Goal: Information Seeking & Learning: Compare options

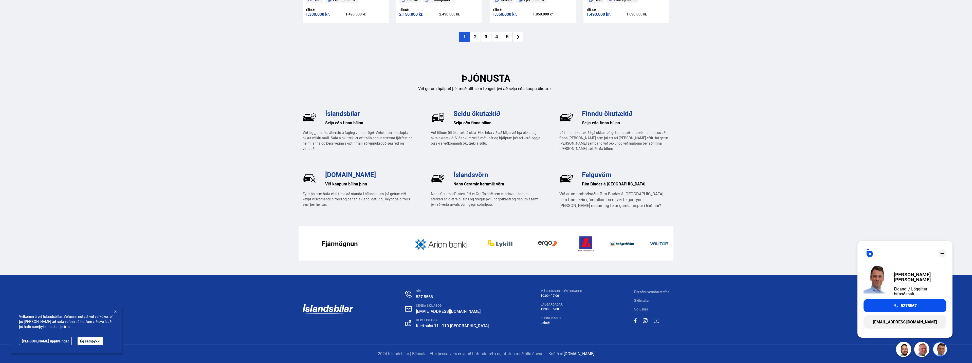
click at [944, 256] on icon "close" at bounding box center [942, 253] width 6 height 6
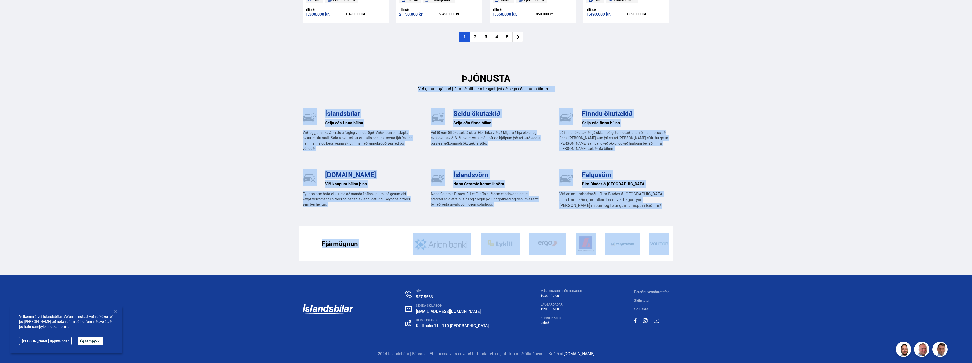
drag, startPoint x: 970, startPoint y: 253, endPoint x: 941, endPoint y: 72, distance: 183.0
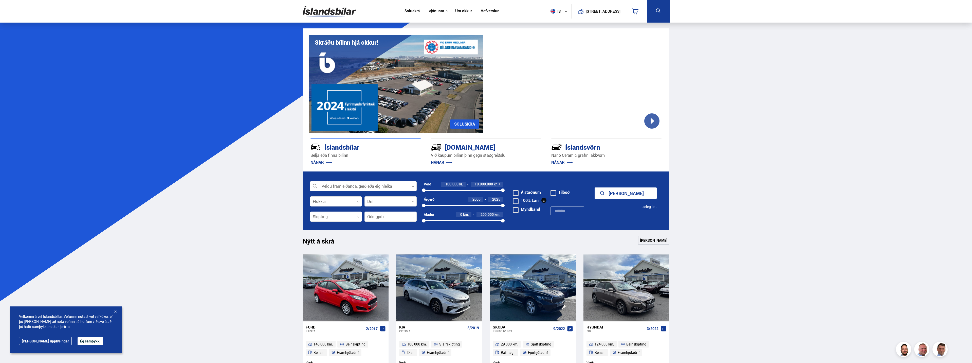
click at [409, 10] on link "Söluskrá" at bounding box center [411, 11] width 15 height 5
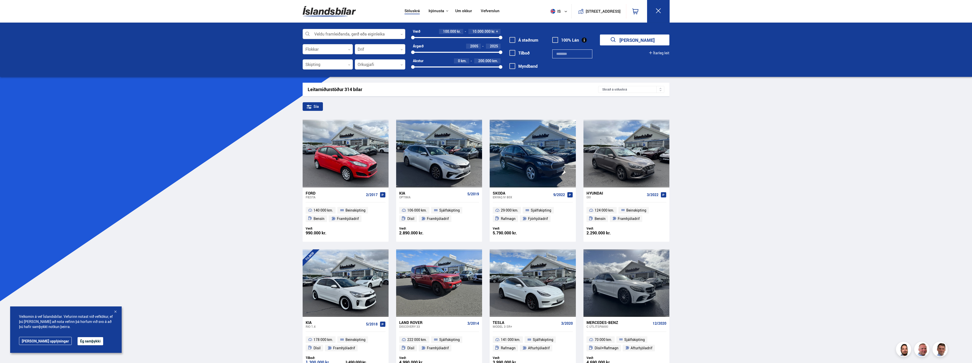
click at [365, 33] on div at bounding box center [354, 34] width 103 height 10
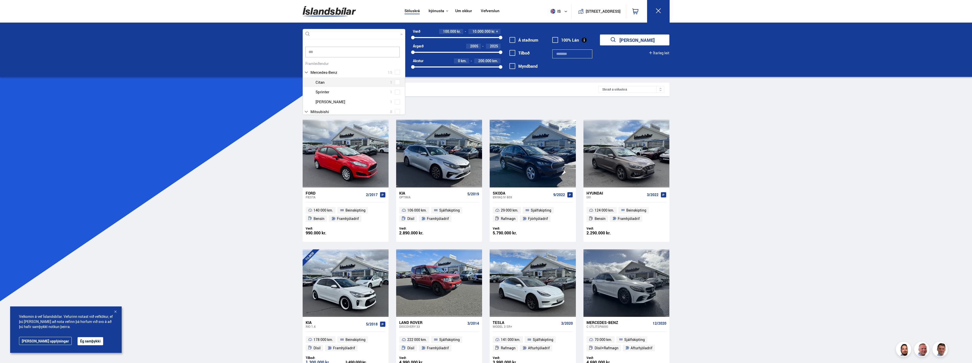
scroll to position [25, 0]
click at [397, 113] on span at bounding box center [397, 115] width 5 height 5
type input "***"
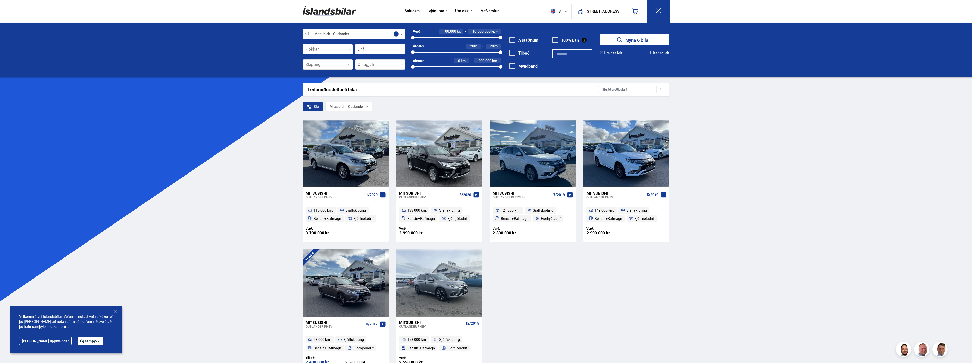
click at [258, 103] on div "Söluskrá Þjónusta Íslandsbílar [DOMAIN_NAME] Íslandsvörn Leiðbeiningar Um okkur…" at bounding box center [486, 237] width 972 height 474
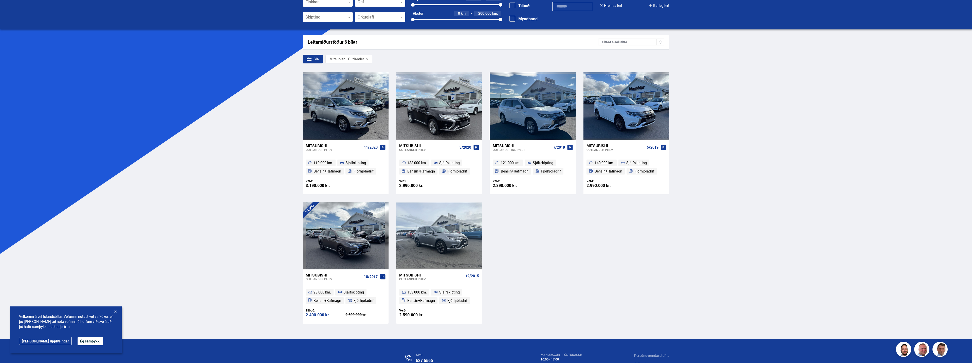
scroll to position [51, 0]
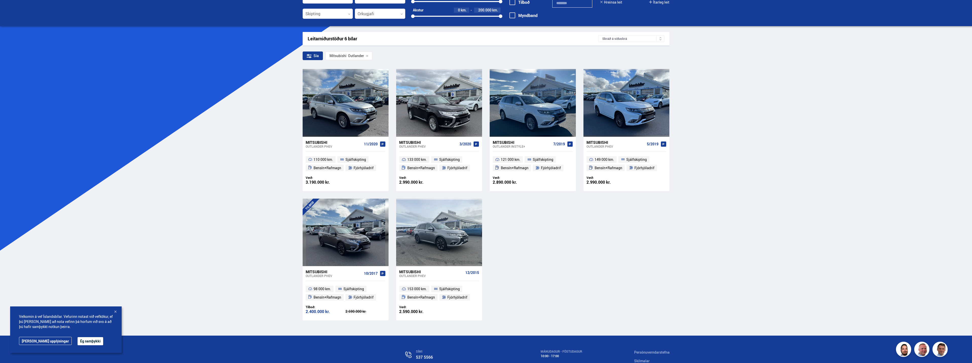
click at [78, 341] on button "Ég samþykki" at bounding box center [91, 341] width 26 height 8
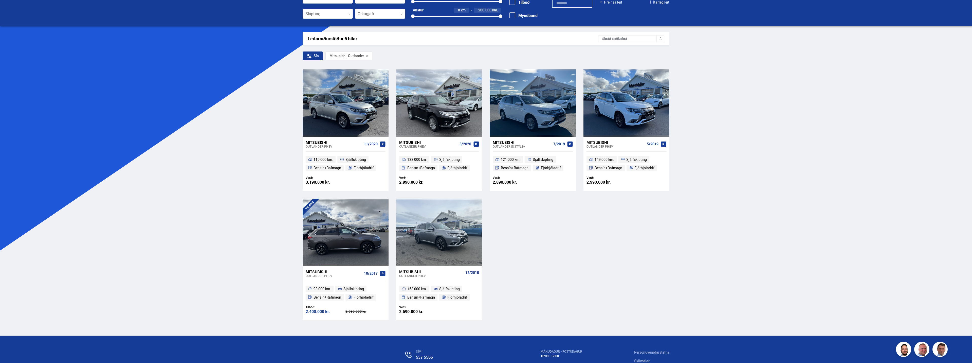
click at [324, 210] on div at bounding box center [328, 231] width 17 height 67
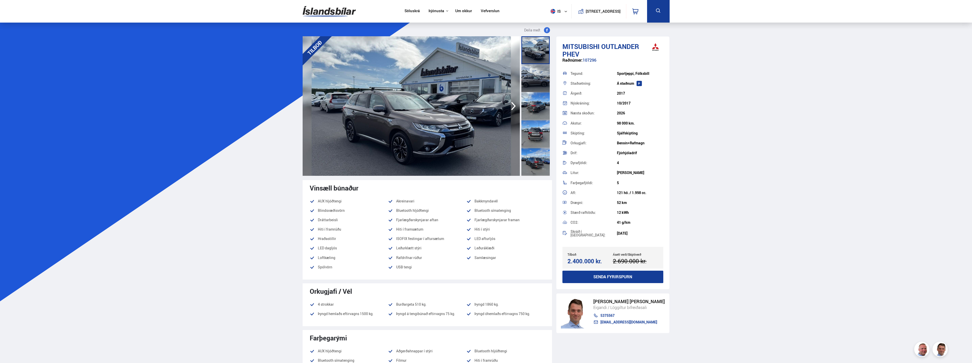
drag, startPoint x: 651, startPoint y: 113, endPoint x: 644, endPoint y: 113, distance: 6.8
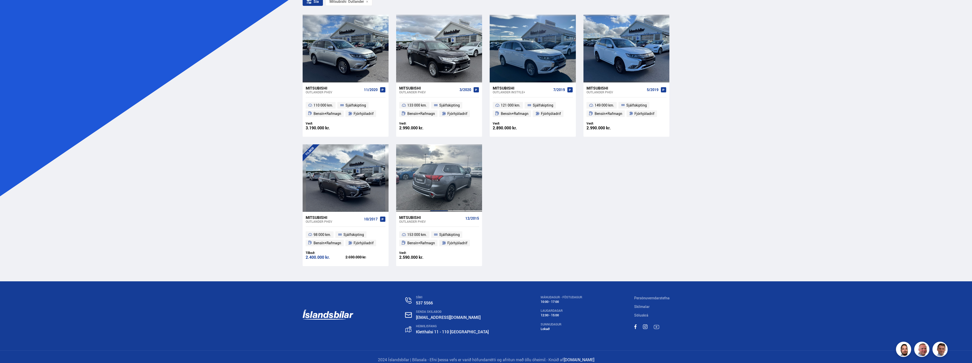
click at [465, 186] on div at bounding box center [473, 177] width 17 height 67
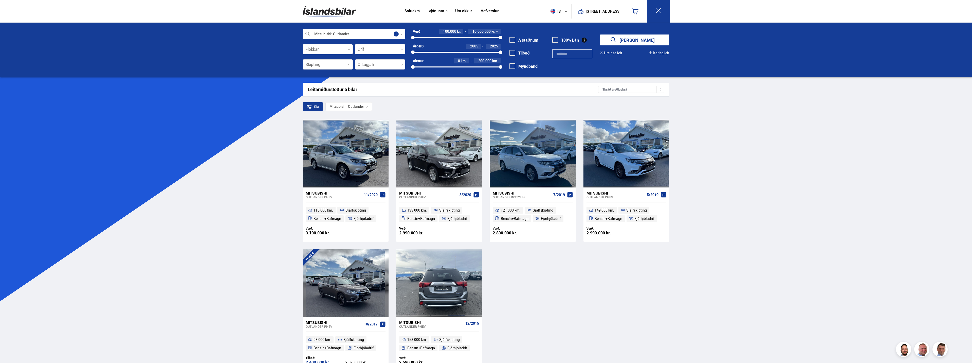
scroll to position [111, 0]
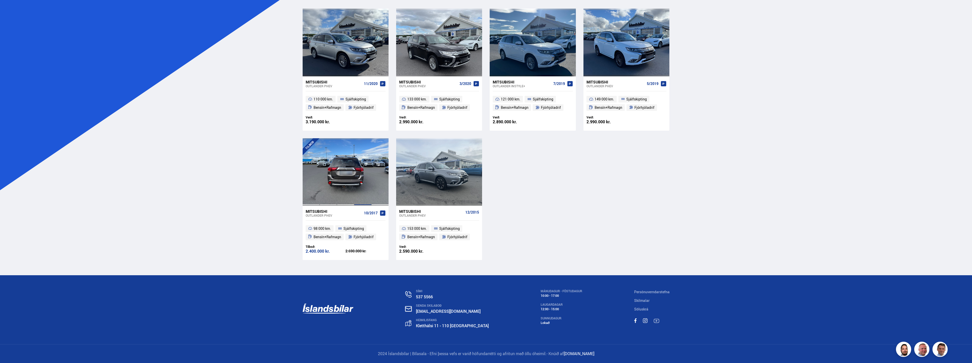
click at [363, 188] on div at bounding box center [362, 171] width 17 height 67
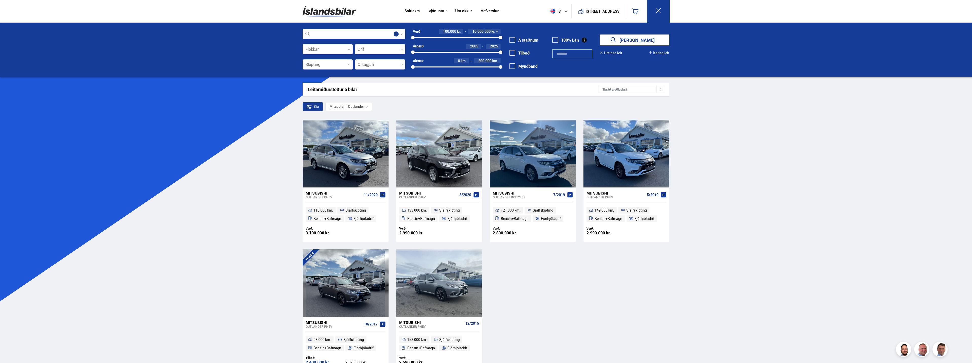
scroll to position [111, 0]
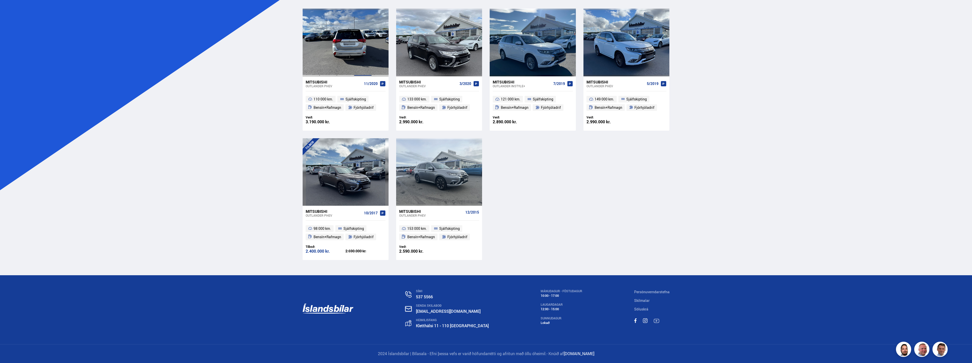
click at [369, 60] on div at bounding box center [362, 42] width 17 height 67
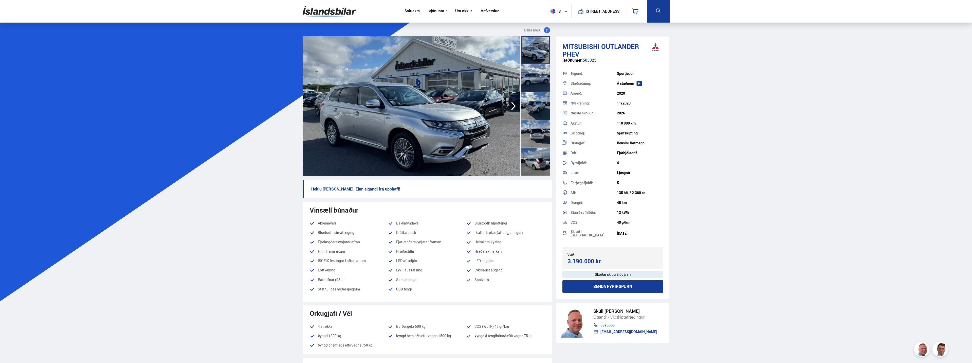
scroll to position [111, 0]
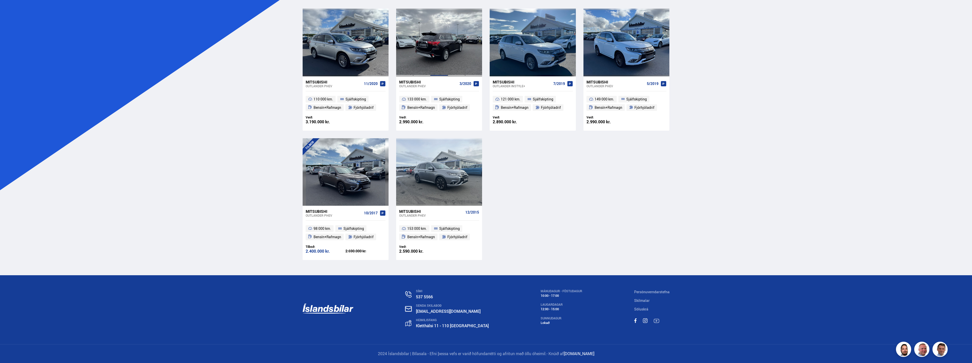
click at [438, 52] on div at bounding box center [438, 42] width 17 height 67
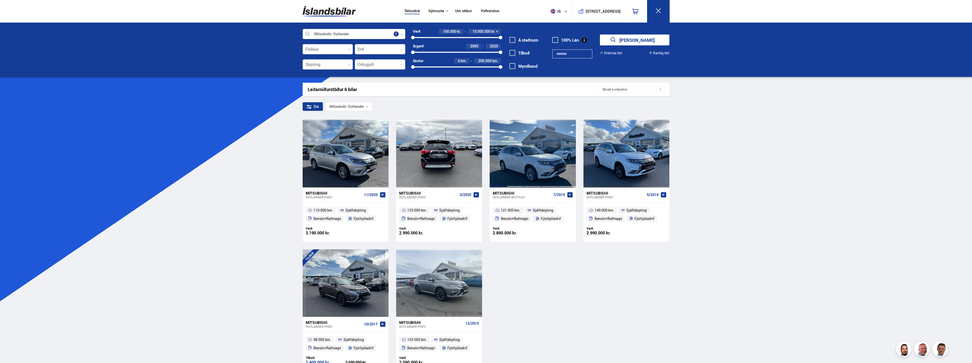
scroll to position [111, 0]
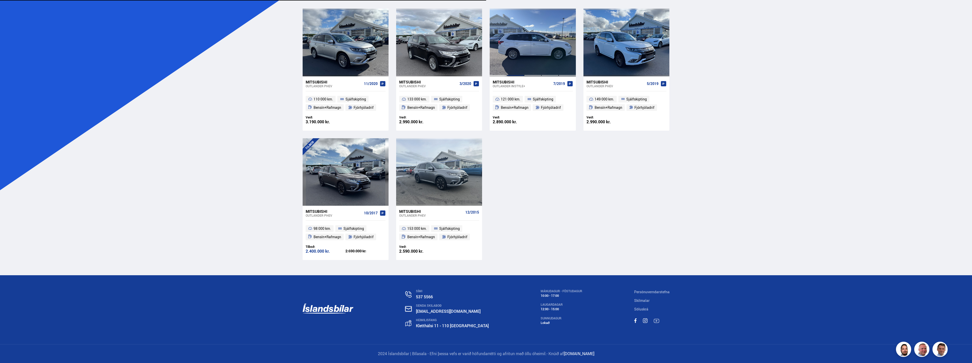
click at [509, 51] on div at bounding box center [515, 42] width 17 height 67
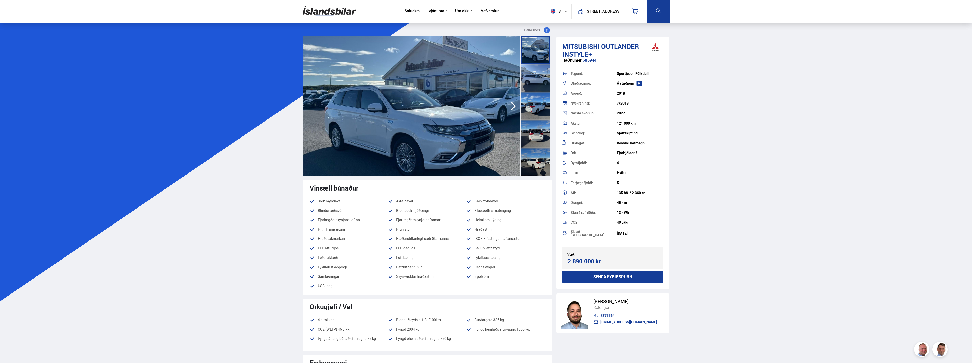
drag, startPoint x: 525, startPoint y: 53, endPoint x: 548, endPoint y: 51, distance: 22.9
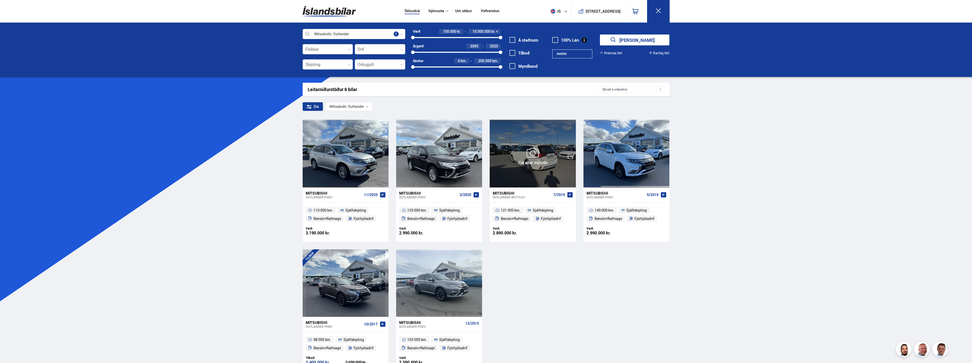
scroll to position [111, 0]
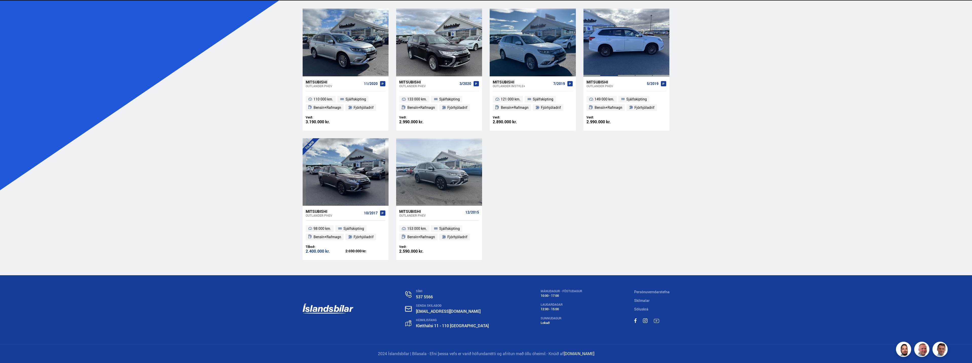
click at [615, 42] on div at bounding box center [608, 42] width 17 height 67
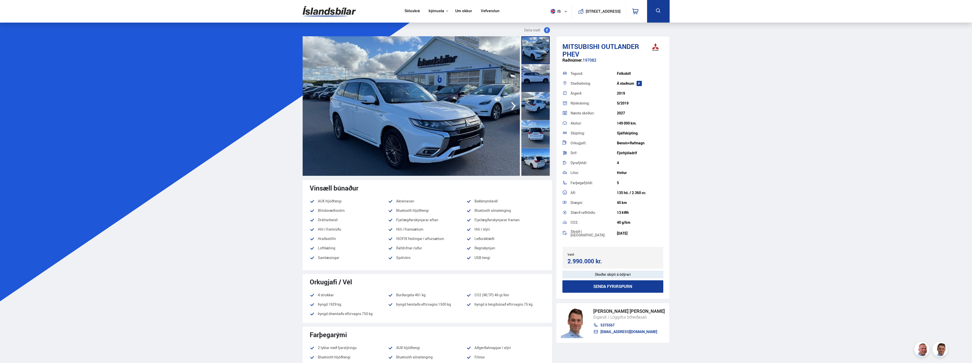
scroll to position [111, 0]
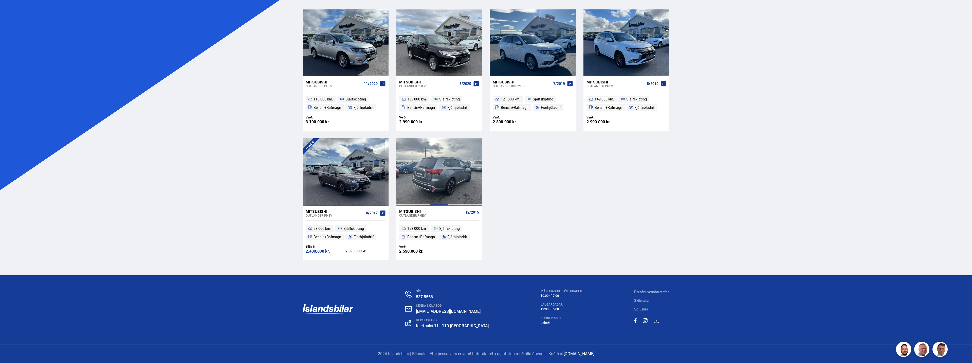
click at [446, 163] on div at bounding box center [438, 171] width 17 height 67
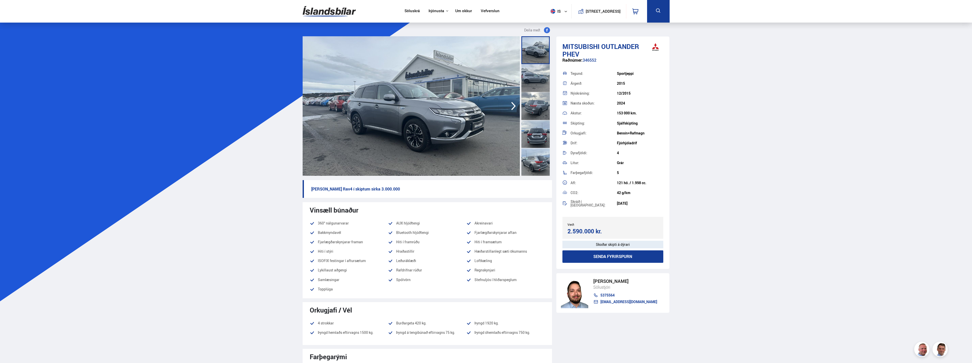
click at [527, 78] on div at bounding box center [535, 78] width 28 height 28
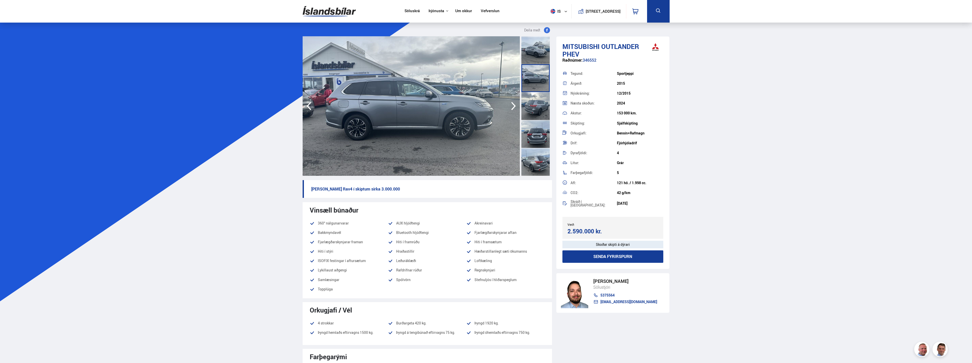
click at [539, 106] on div at bounding box center [535, 106] width 28 height 28
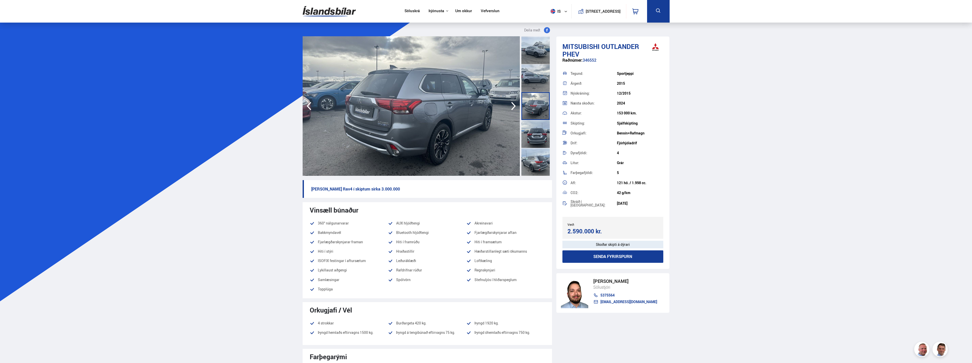
click at [533, 136] on div at bounding box center [535, 134] width 28 height 28
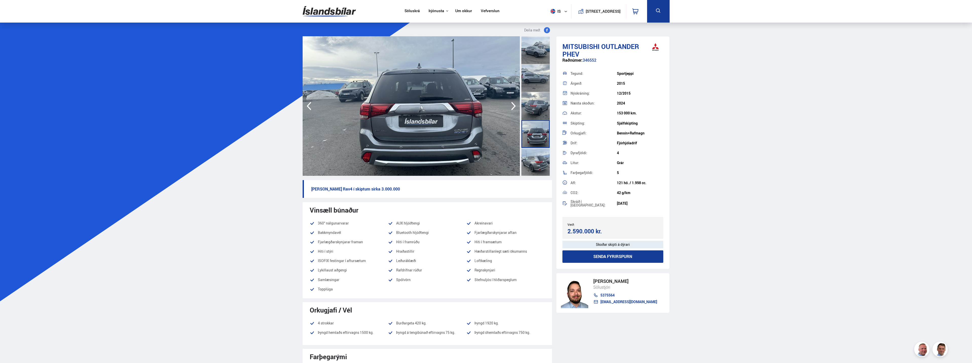
click at [537, 157] on div at bounding box center [535, 162] width 28 height 28
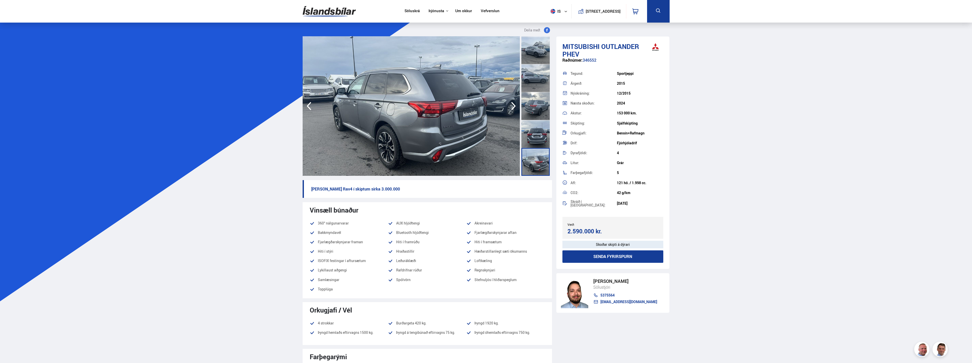
click at [533, 52] on div at bounding box center [535, 50] width 28 height 28
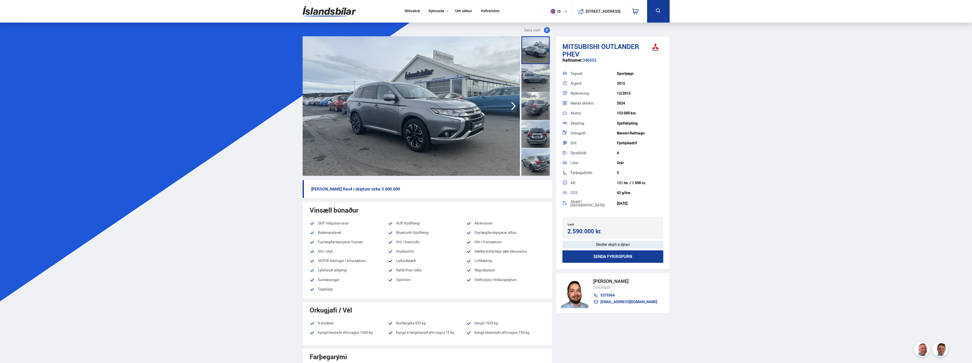
click at [457, 135] on img at bounding box center [410, 105] width 217 height 139
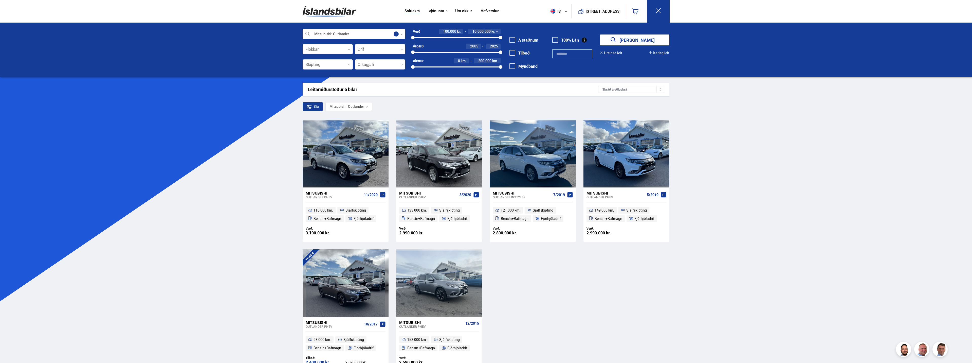
scroll to position [111, 0]
